Goal: Find specific page/section: Find specific page/section

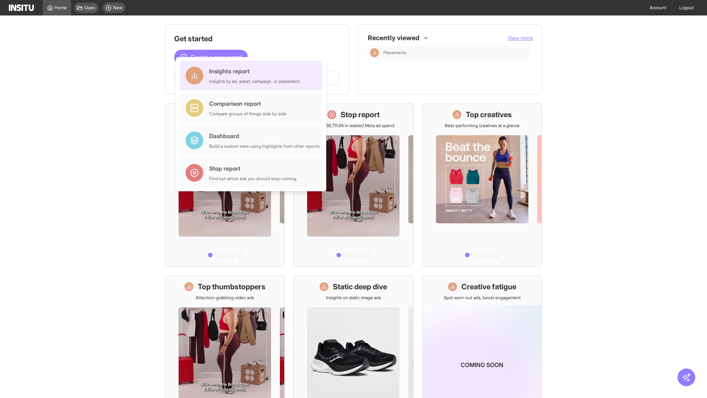
click at [253, 76] on div "Insights report Insights by ad, adset, campaign, or placement" at bounding box center [254, 76] width 91 height 18
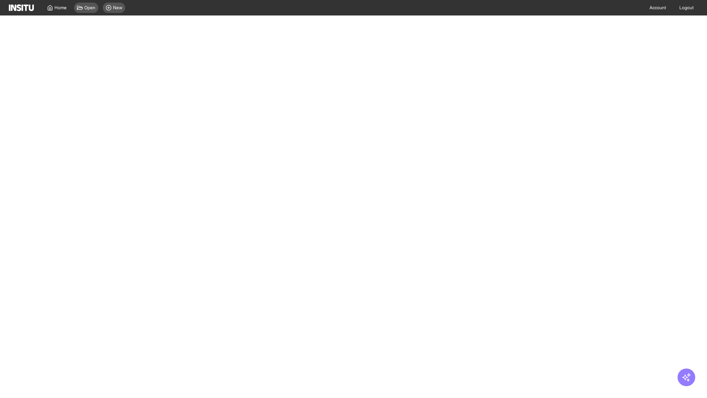
select select "**"
